Goal: Task Accomplishment & Management: Complete application form

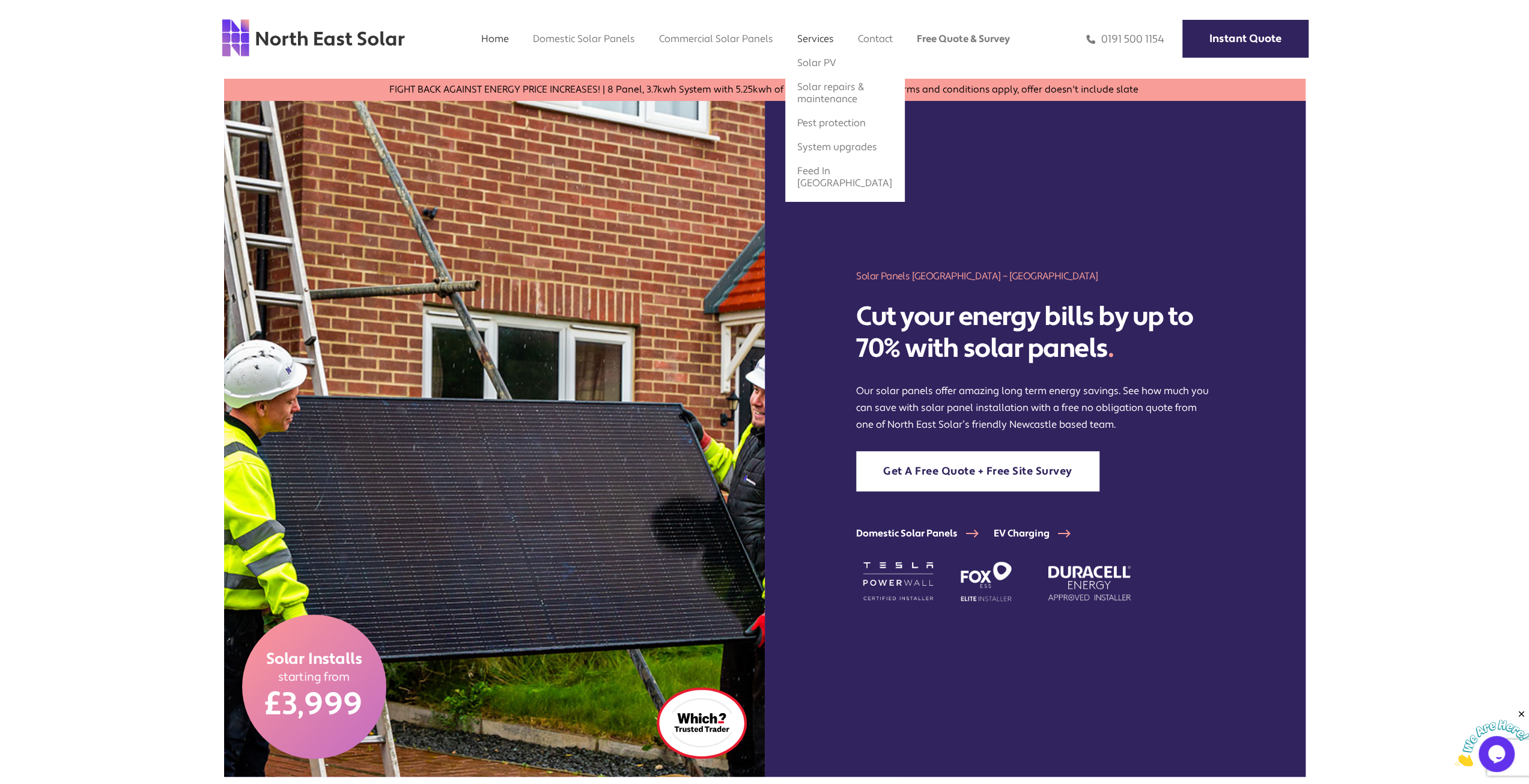
click at [804, 35] on link "Services" at bounding box center [815, 39] width 37 height 13
click at [818, 86] on link "Solar repairs & maintenance" at bounding box center [830, 93] width 67 height 24
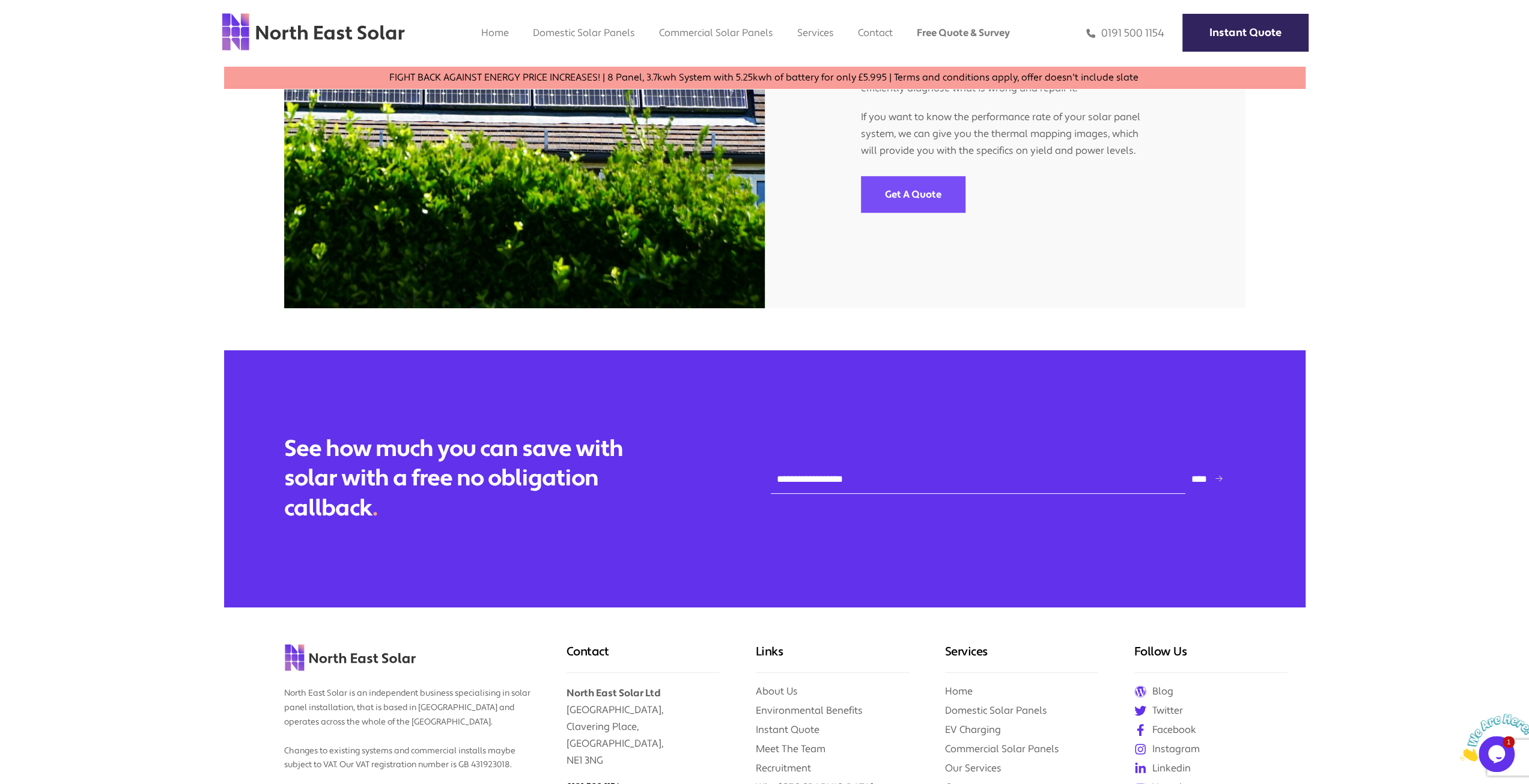
scroll to position [841, 0]
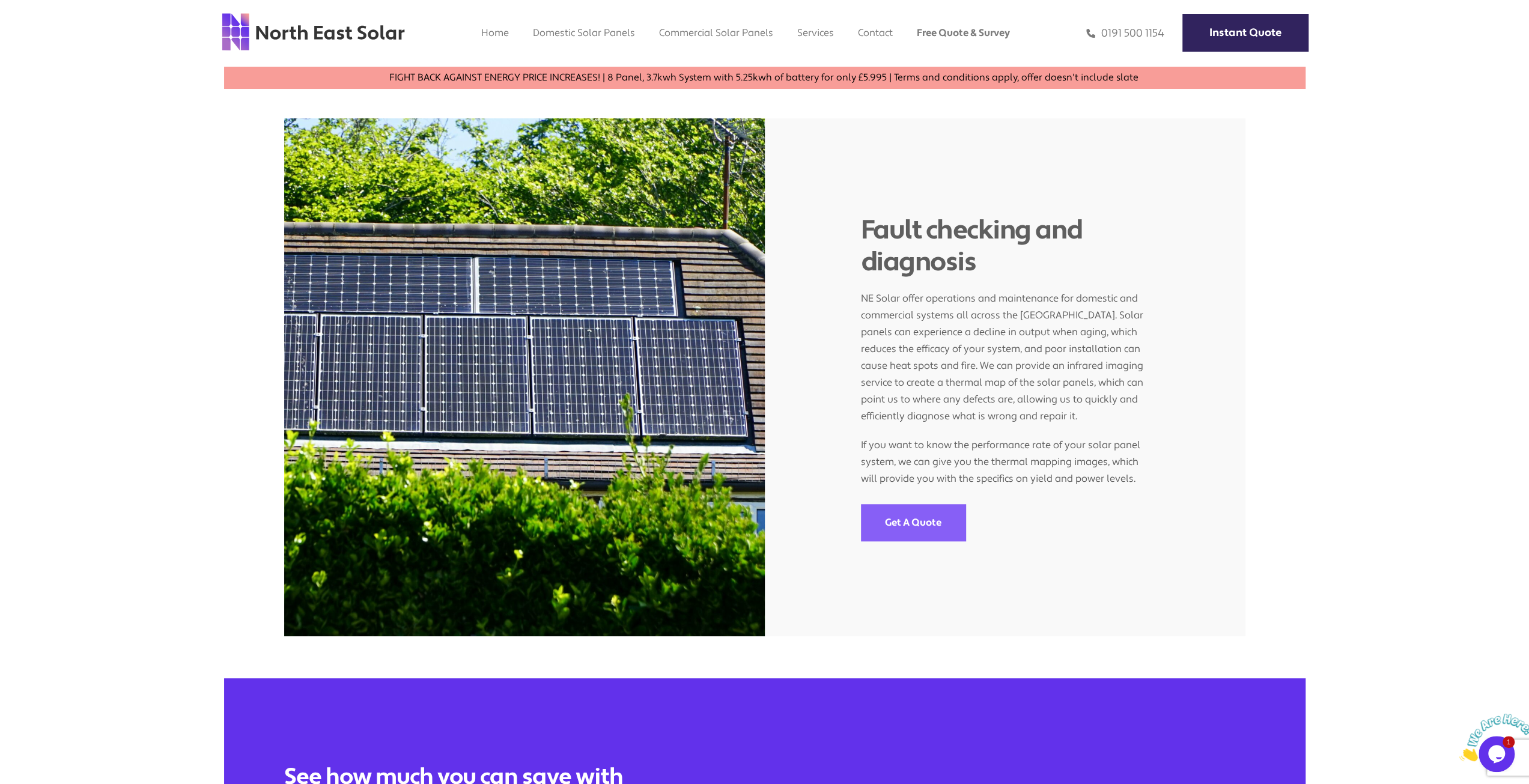
click at [926, 523] on link "Get A Quote" at bounding box center [913, 522] width 104 height 37
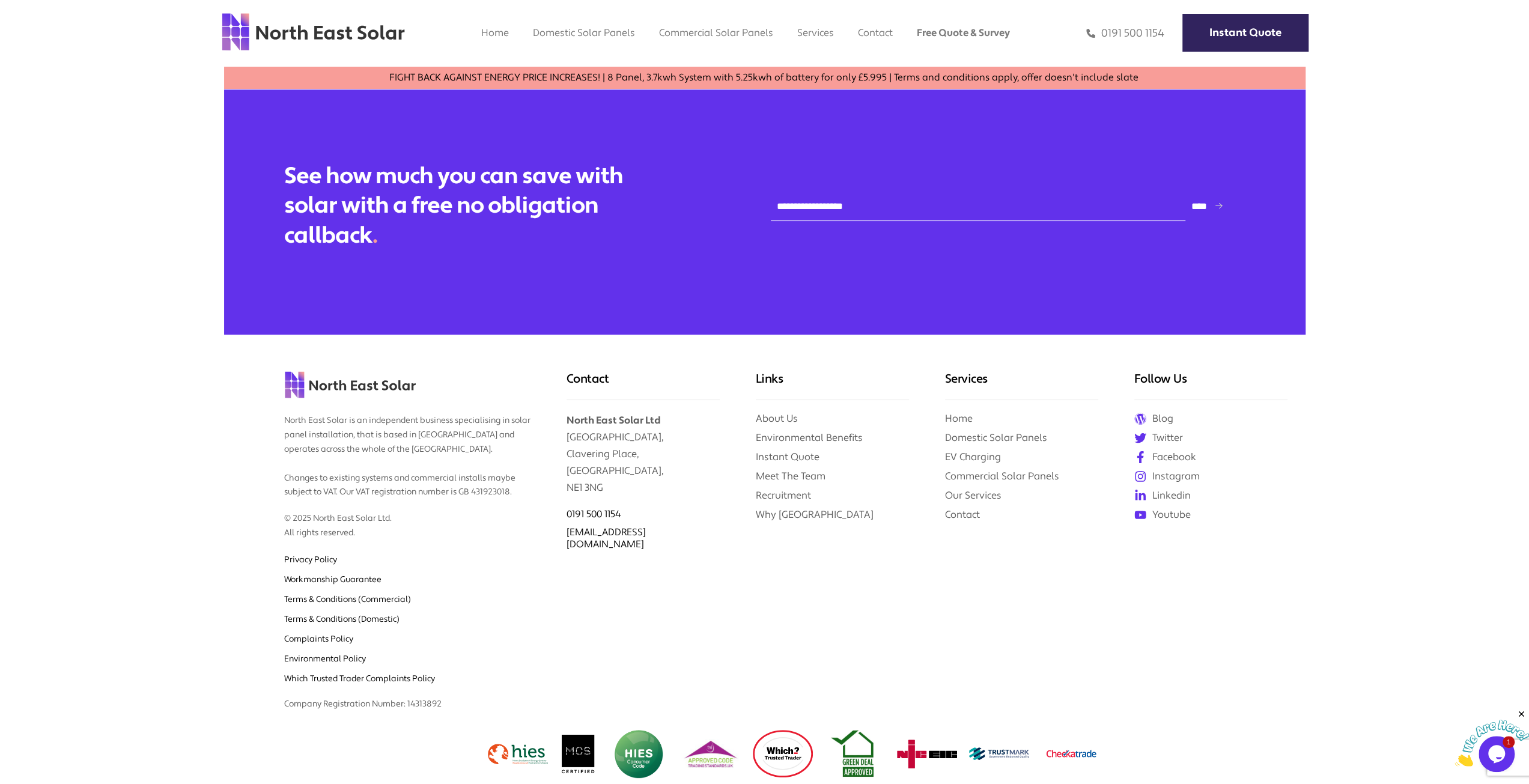
scroll to position [1141, 0]
